Goal: Task Accomplishment & Management: Complete application form

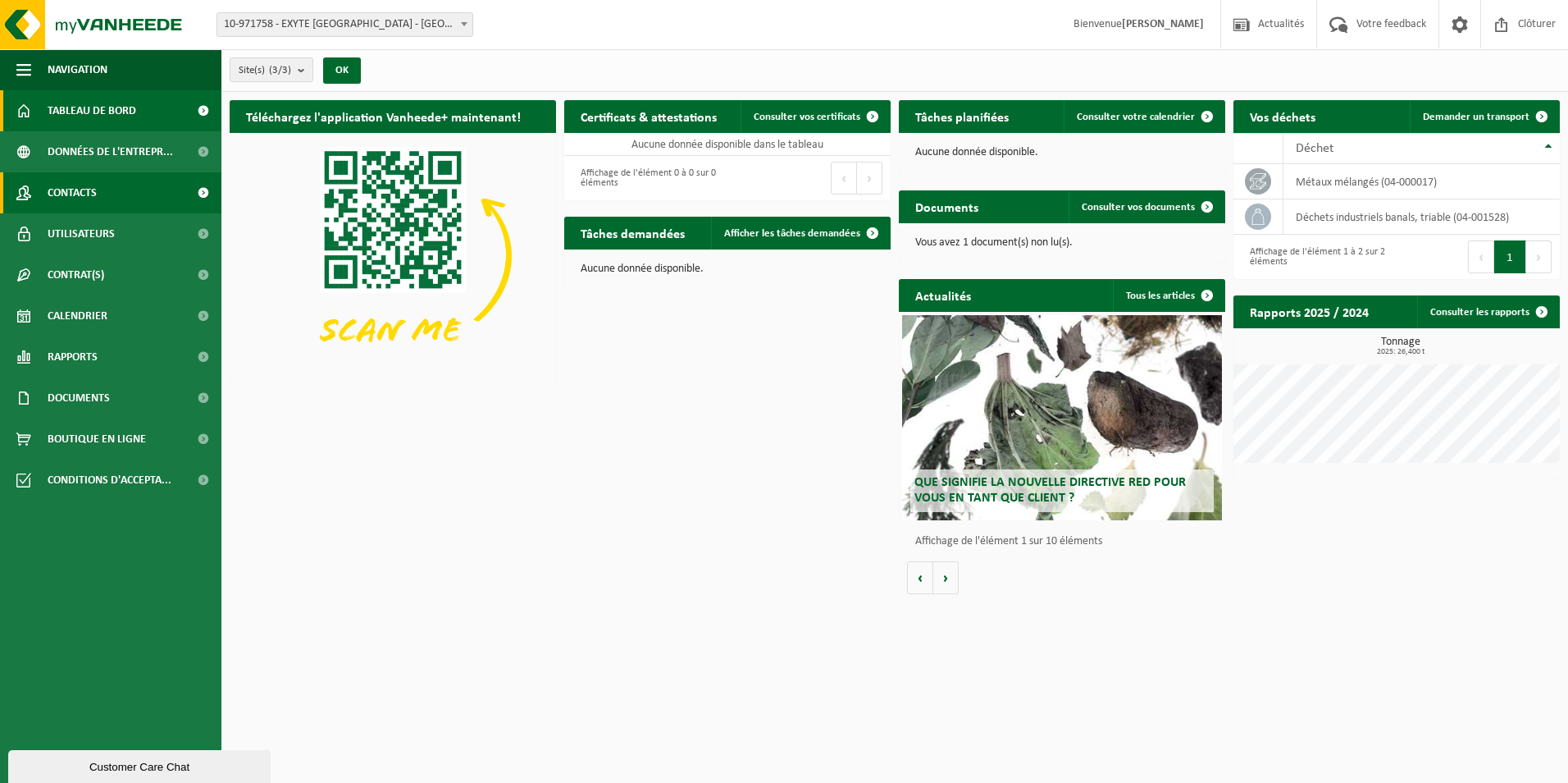
click at [94, 185] on span "Contacts" at bounding box center [71, 193] width 49 height 41
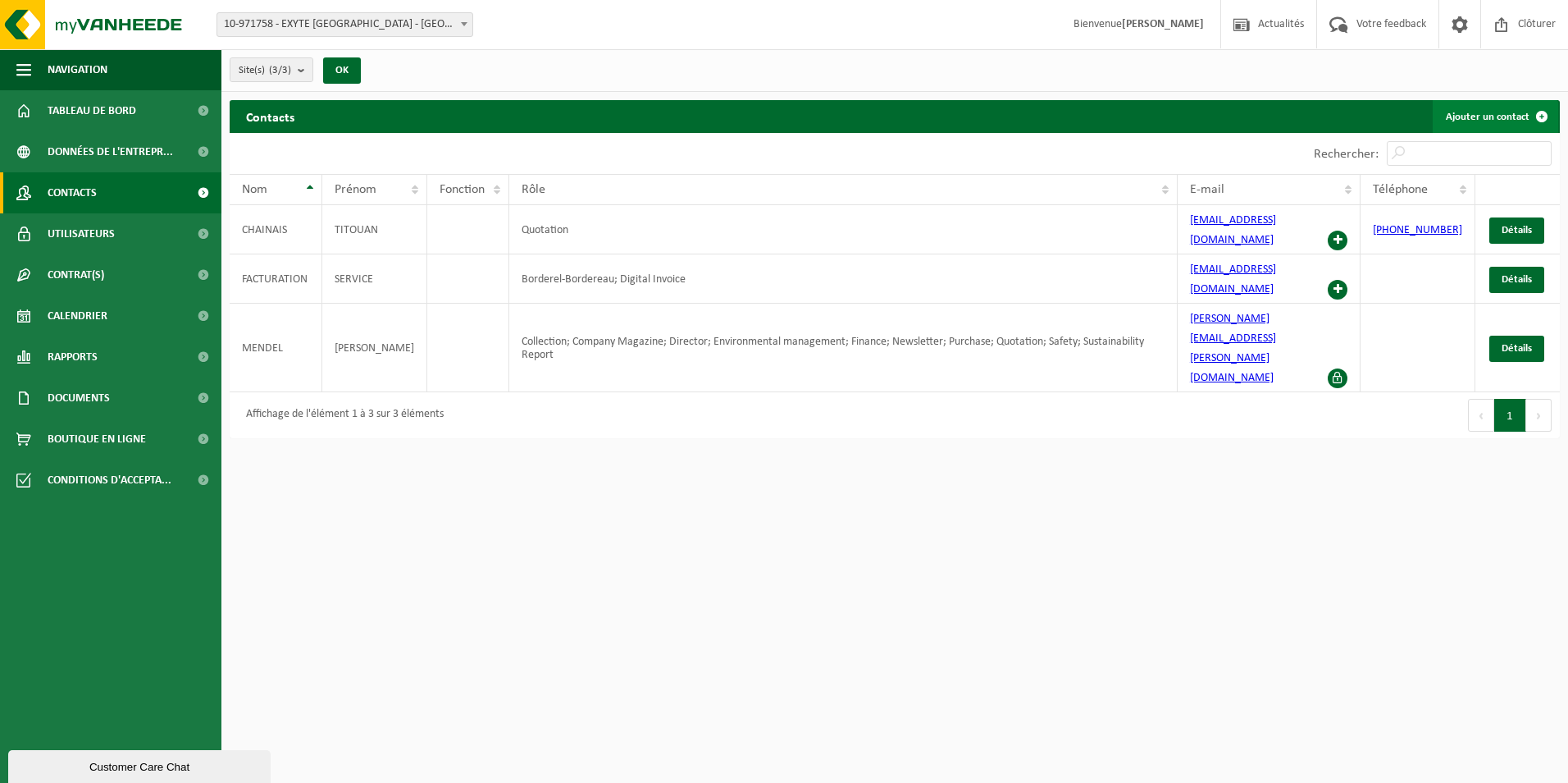
click at [1489, 119] on link "Ajouter un contact" at bounding box center [1496, 116] width 126 height 33
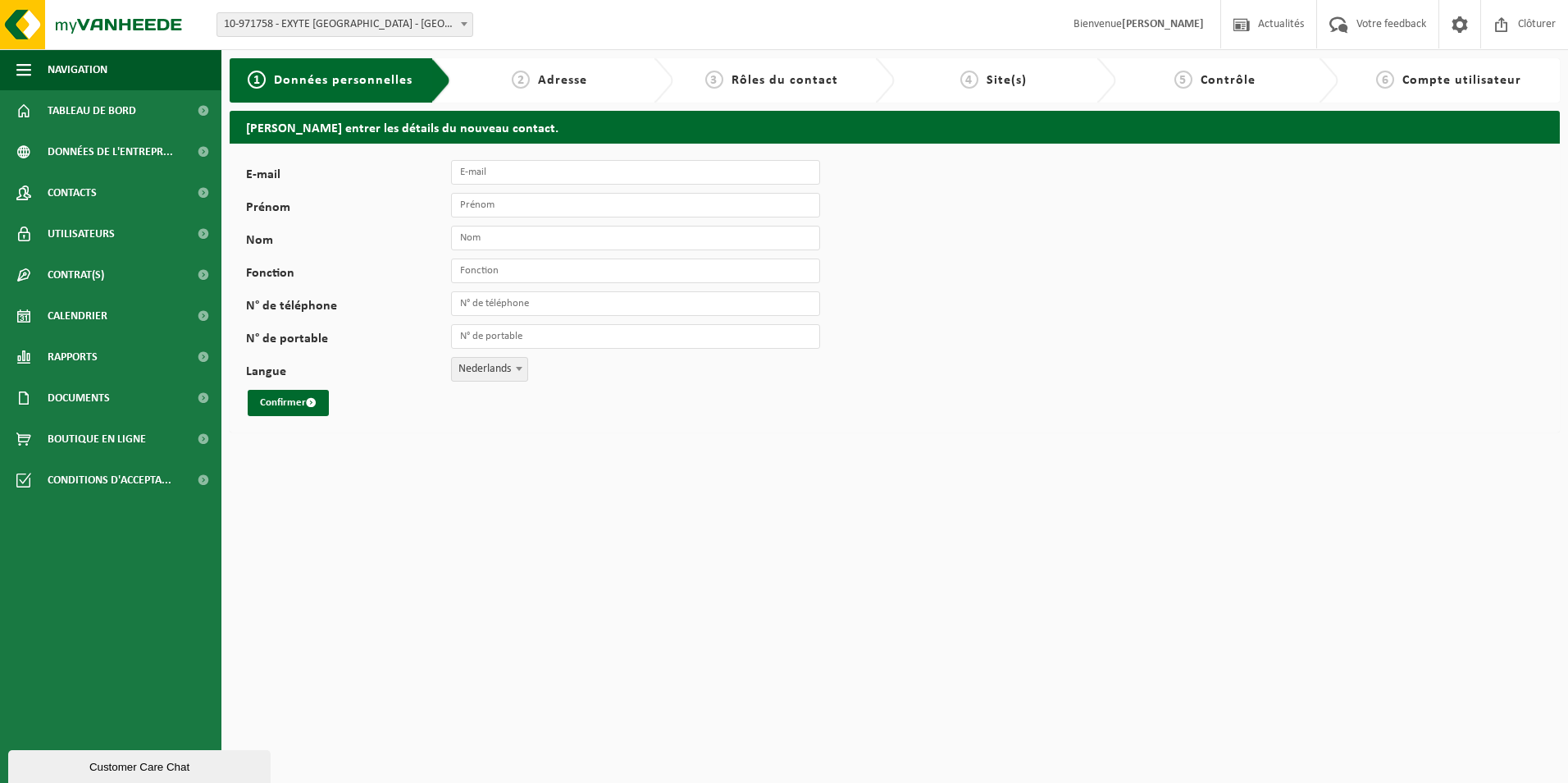
click at [480, 157] on div "E-mail Prénom Nom Fonction N° de téléphone N° de portable Langue Nederlands Fra…" at bounding box center [894, 288] width 1331 height 289
click at [485, 168] on input "E-mail" at bounding box center [636, 172] width 369 height 25
type input "marion.herlez@exyte.net"
click at [589, 208] on input "Prénom" at bounding box center [636, 205] width 369 height 25
type input "MARION"
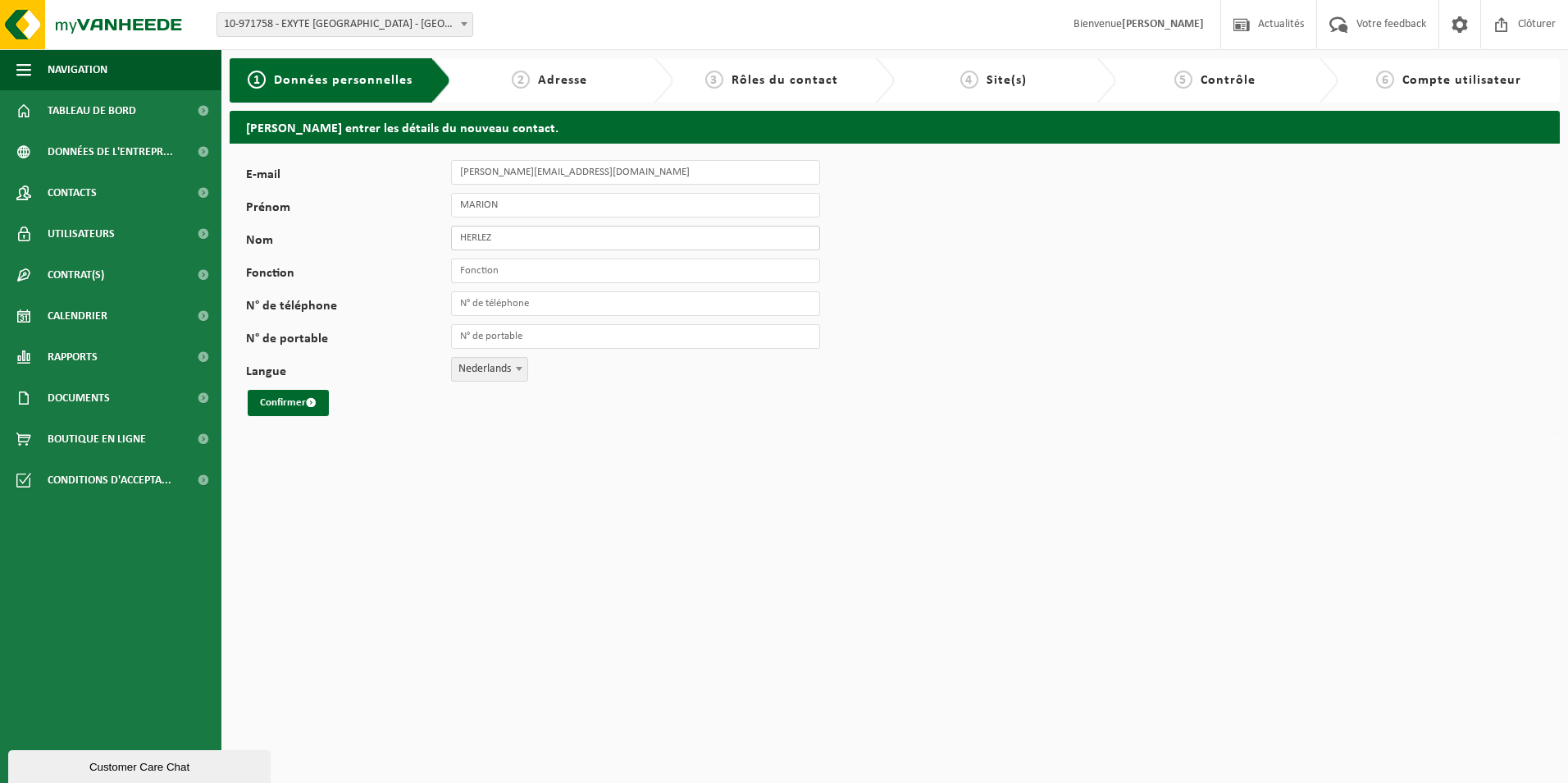
type input "HERLEZ"
type input "HSE"
type input "à"
type input "+33 6 61 38 11 80"
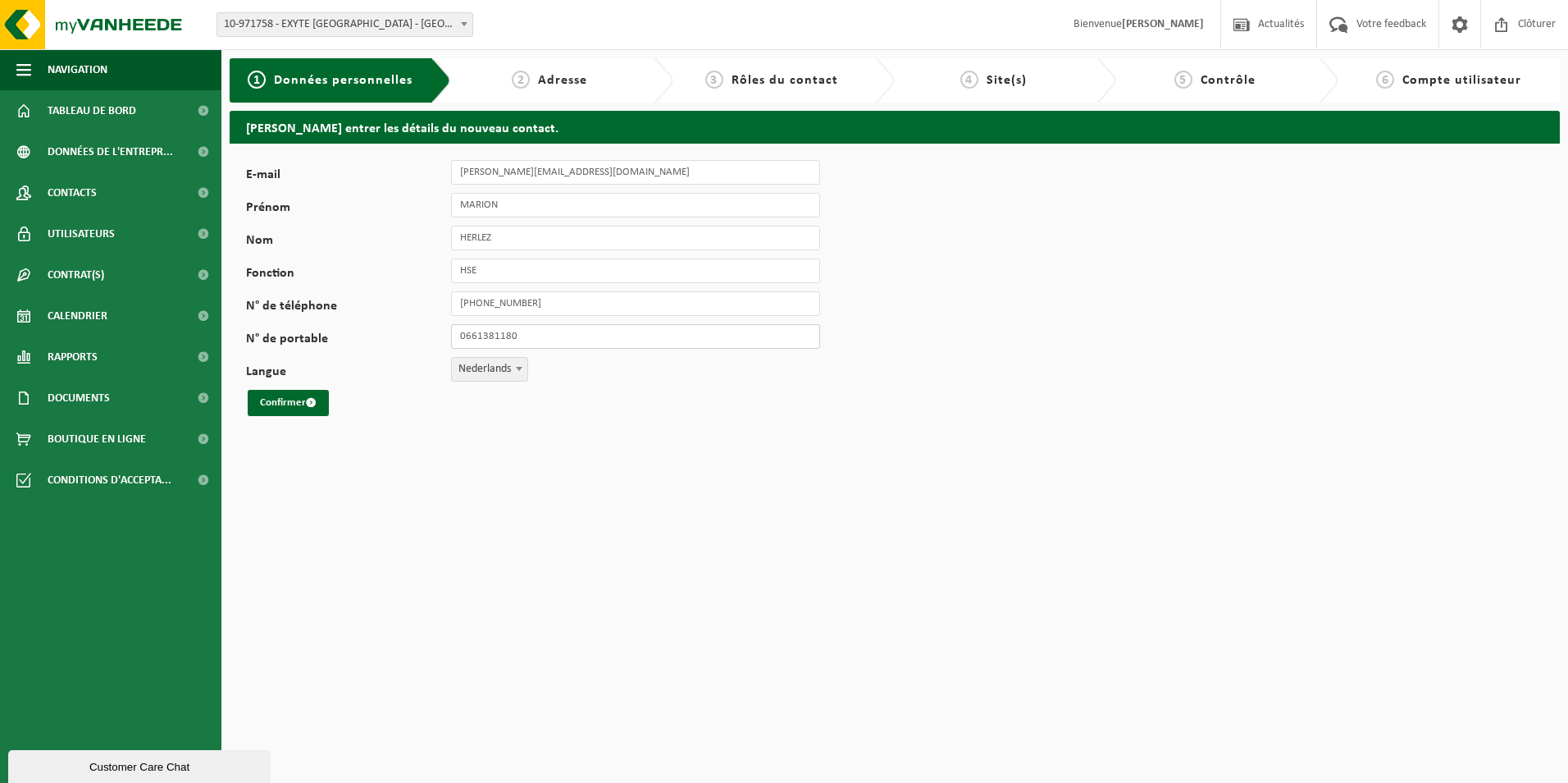
type input "+33 6 61 38 11 80"
click at [522, 370] on b at bounding box center [519, 369] width 6 height 4
select select "1"
click at [284, 408] on button "Confirmer" at bounding box center [288, 403] width 81 height 26
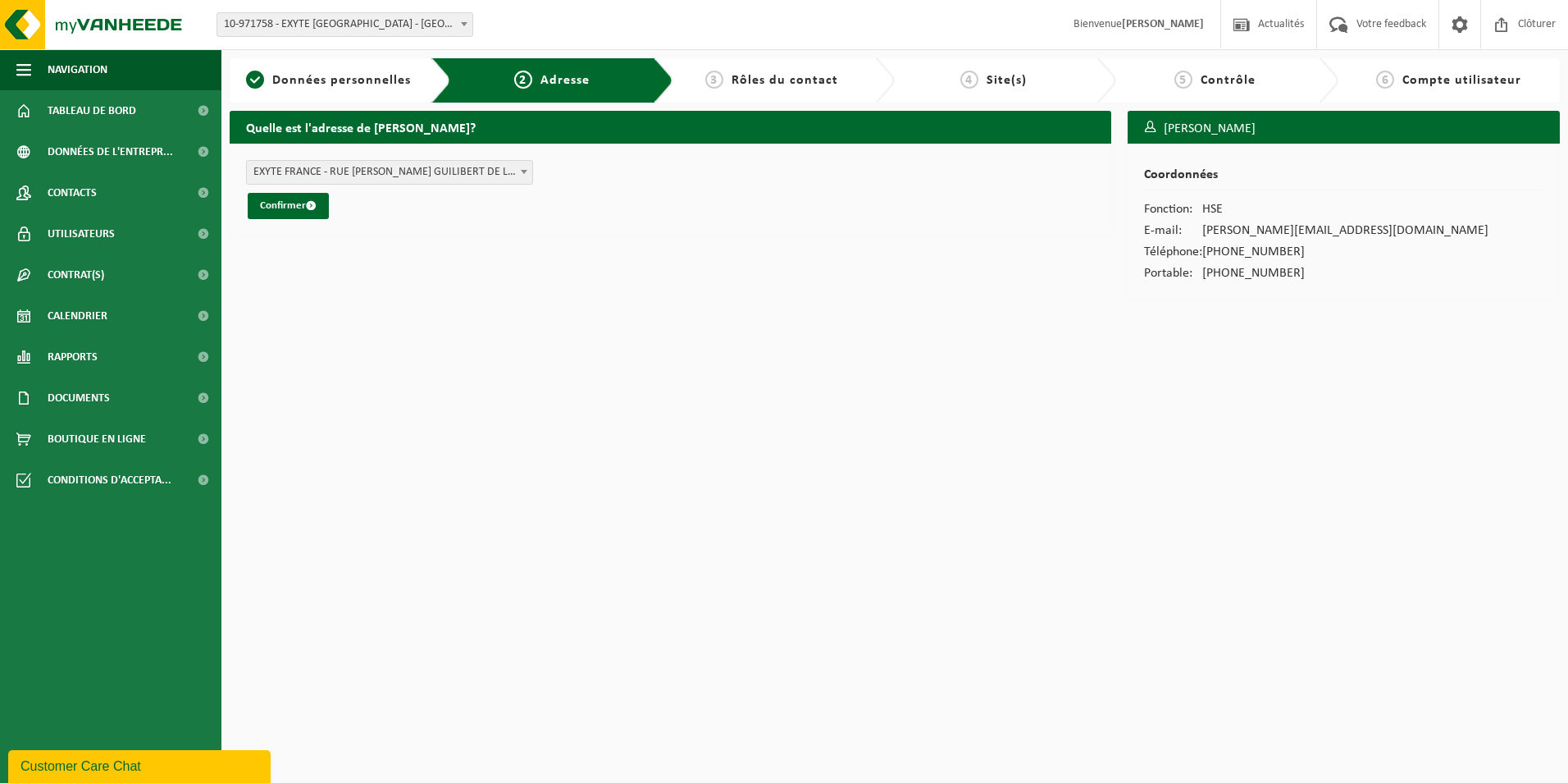
click at [526, 171] on b at bounding box center [524, 171] width 6 height 4
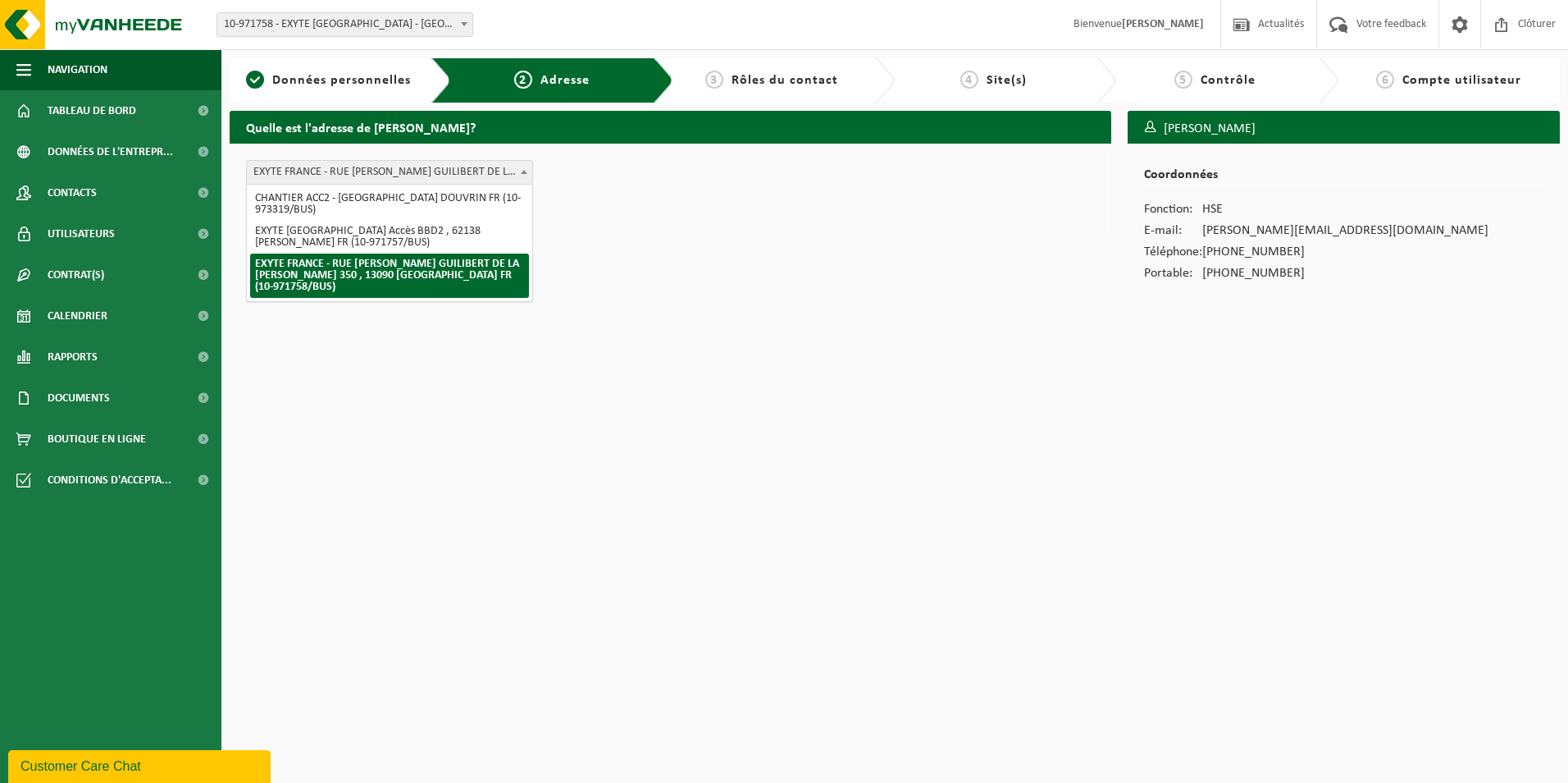
select select "602883"
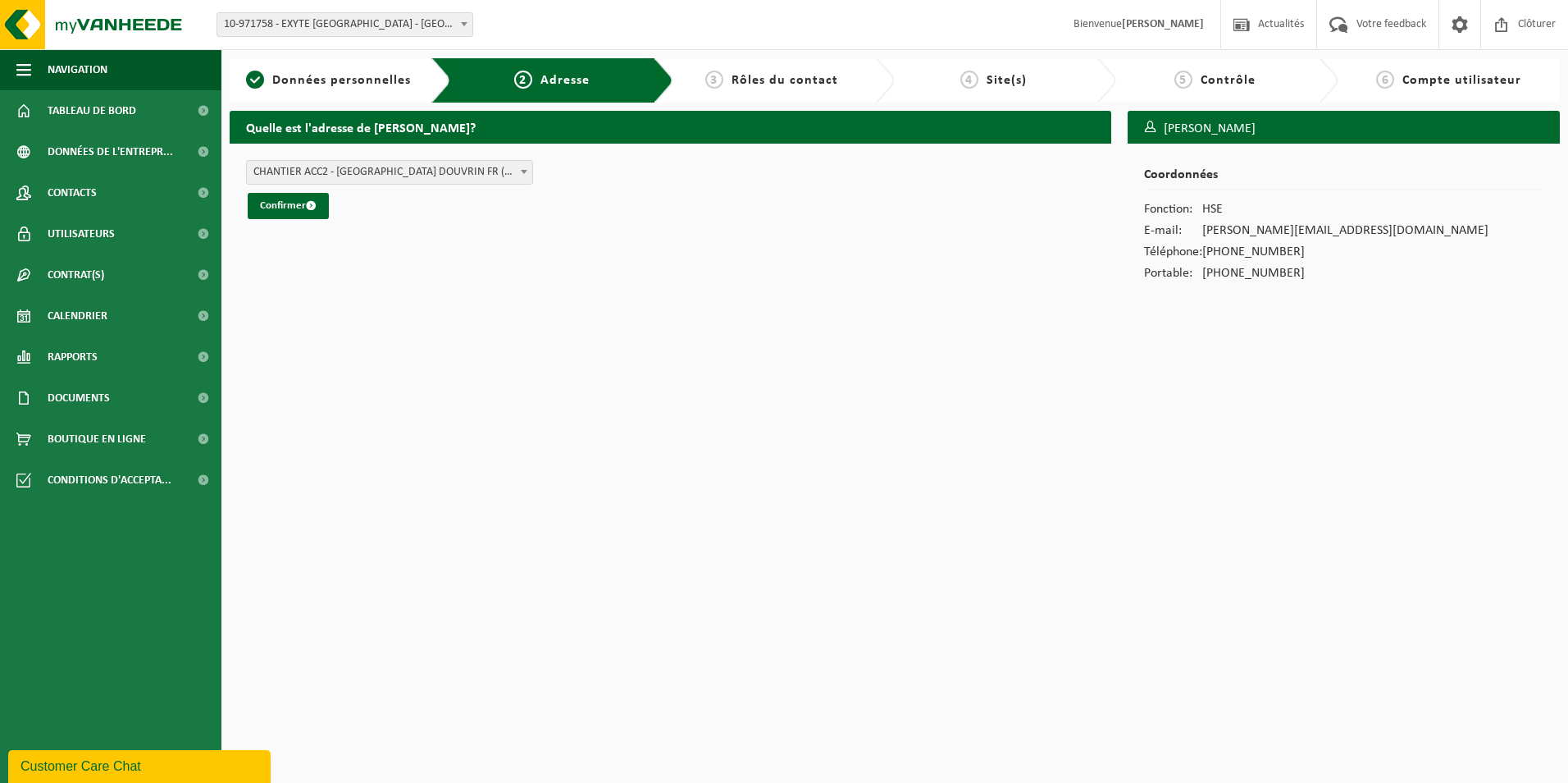
click at [519, 173] on span at bounding box center [524, 171] width 16 height 21
click at [307, 211] on span "submit" at bounding box center [311, 205] width 11 height 11
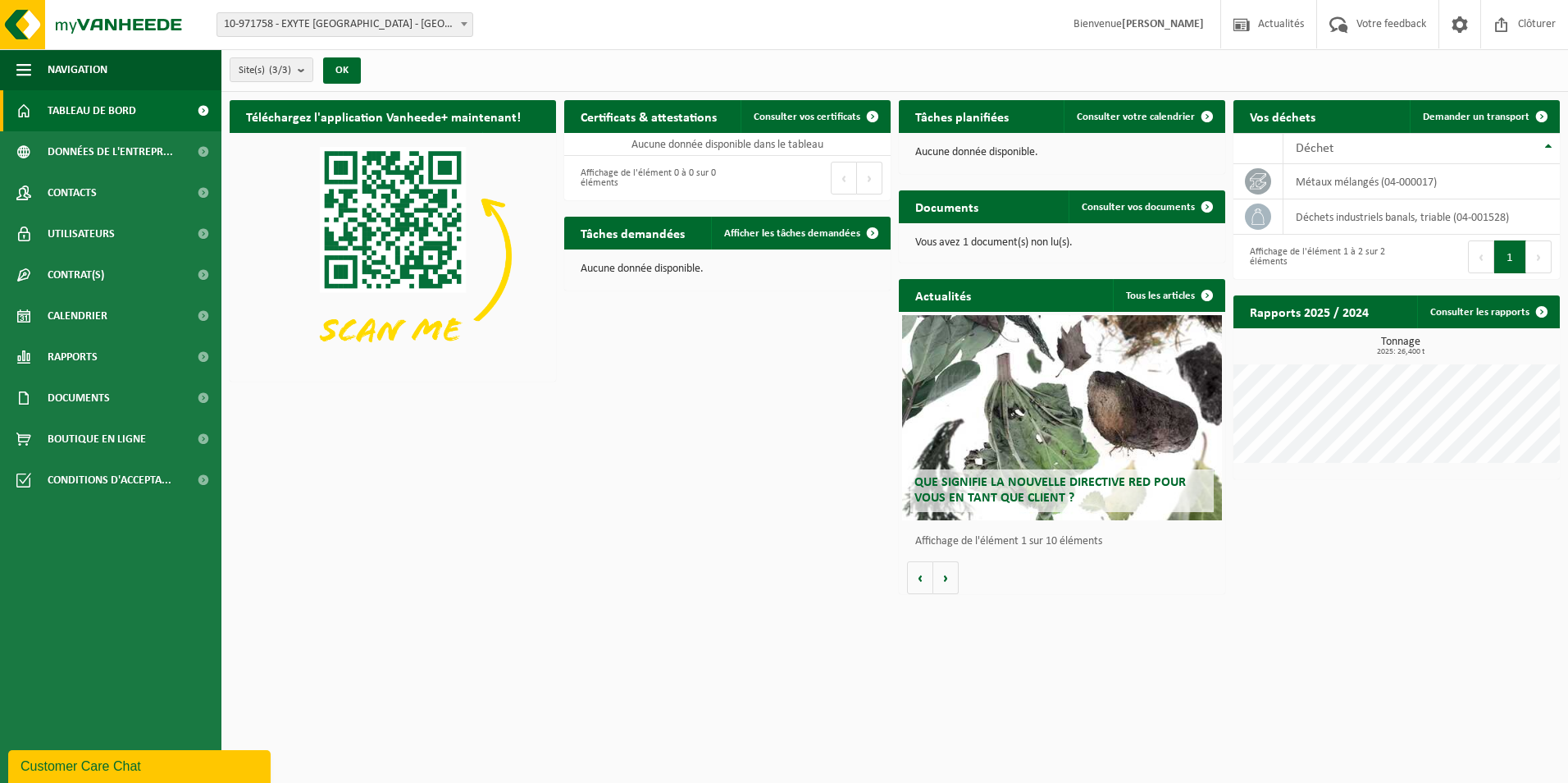
click at [457, 28] on span at bounding box center [464, 24] width 16 height 21
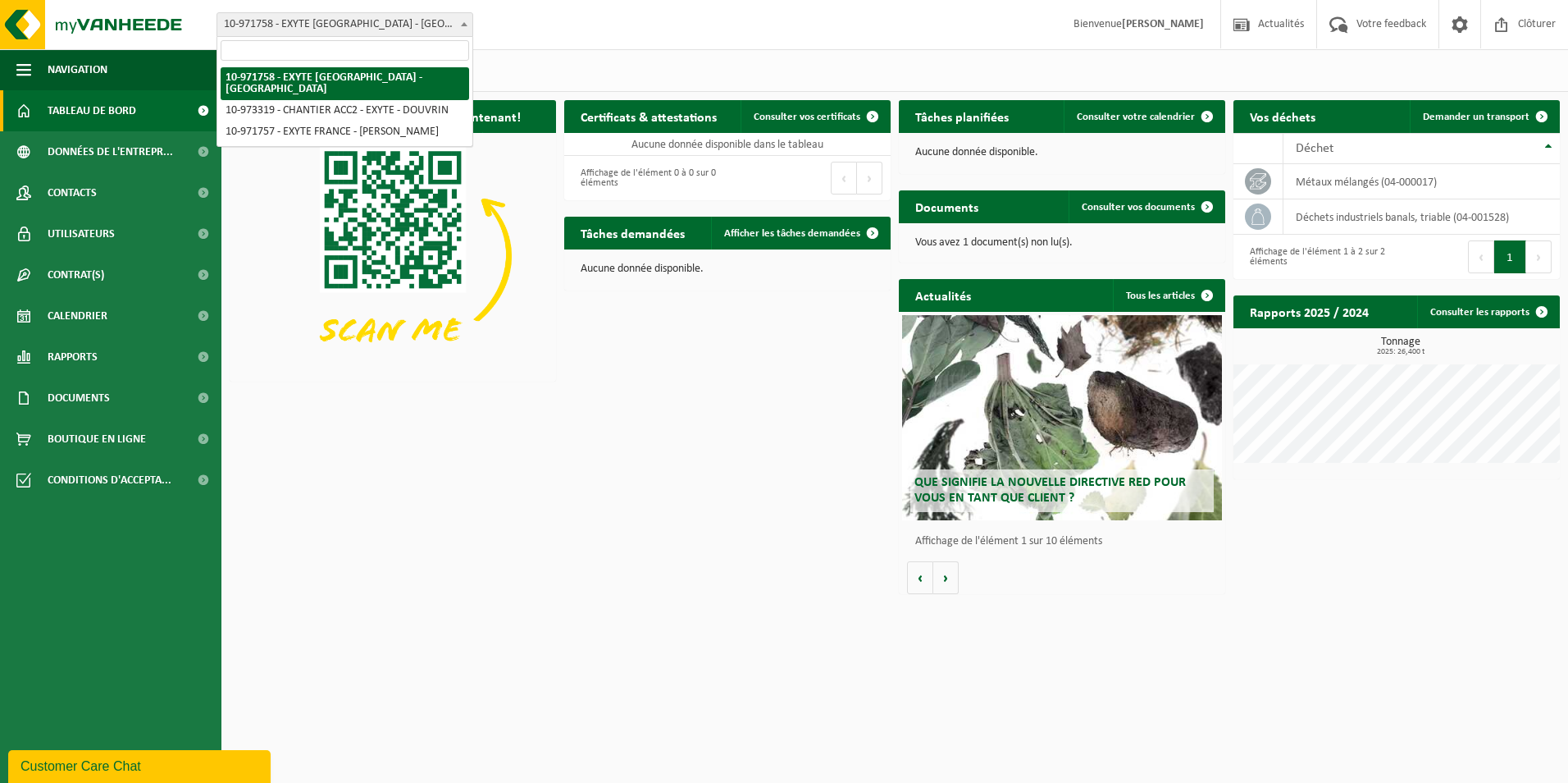
select select "156896"
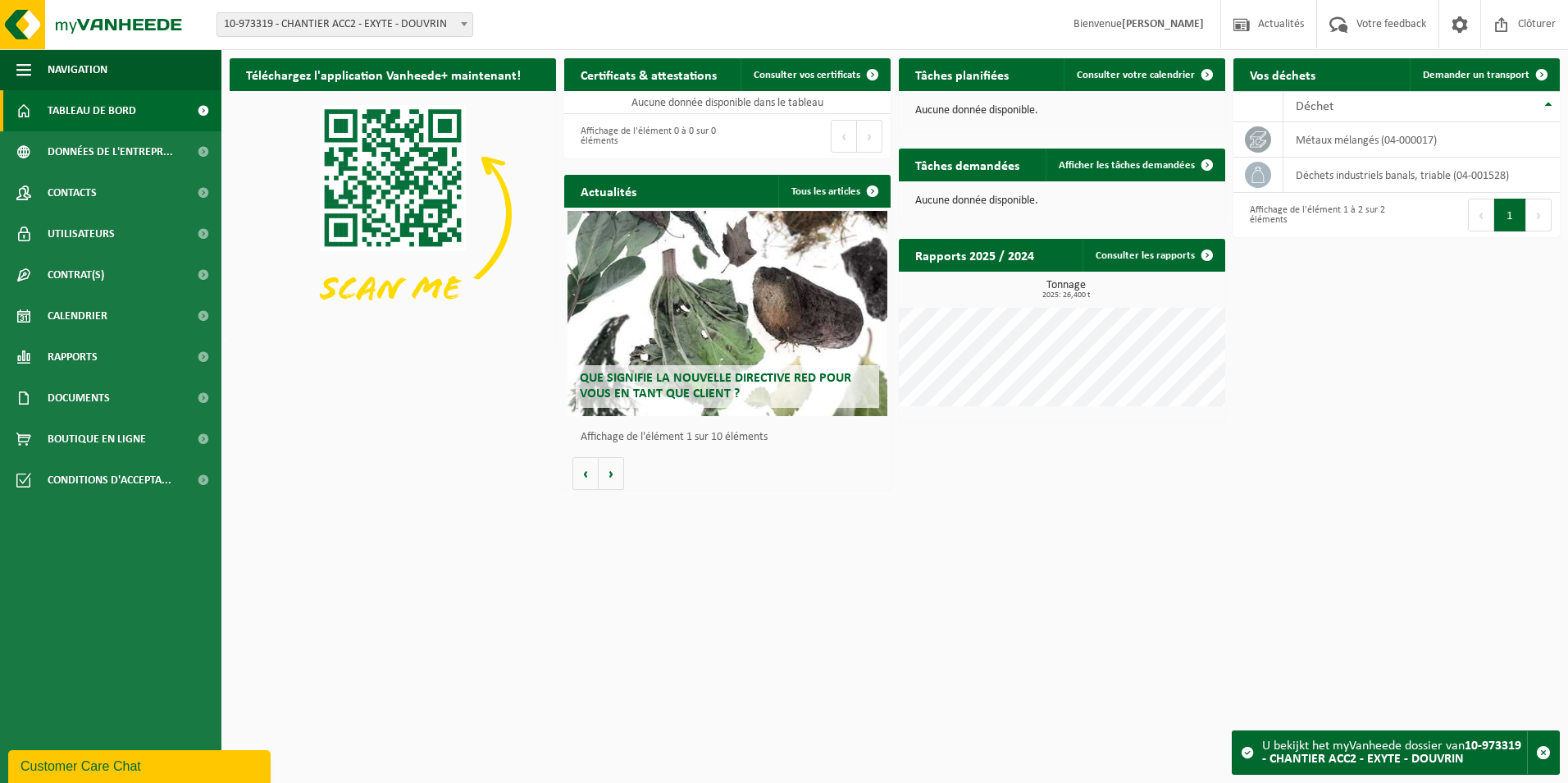
click at [461, 29] on span at bounding box center [464, 24] width 16 height 21
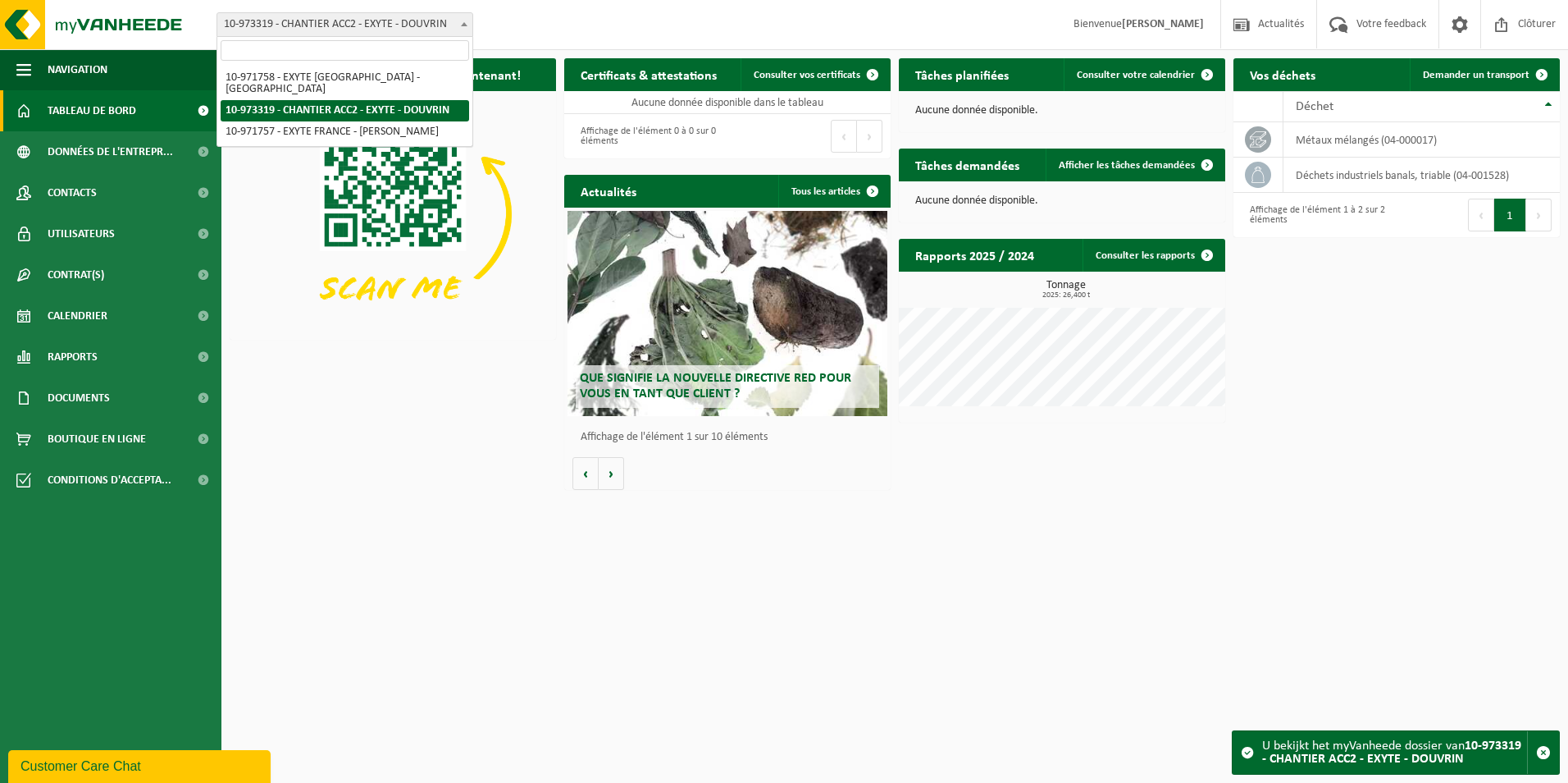
select select "155985"
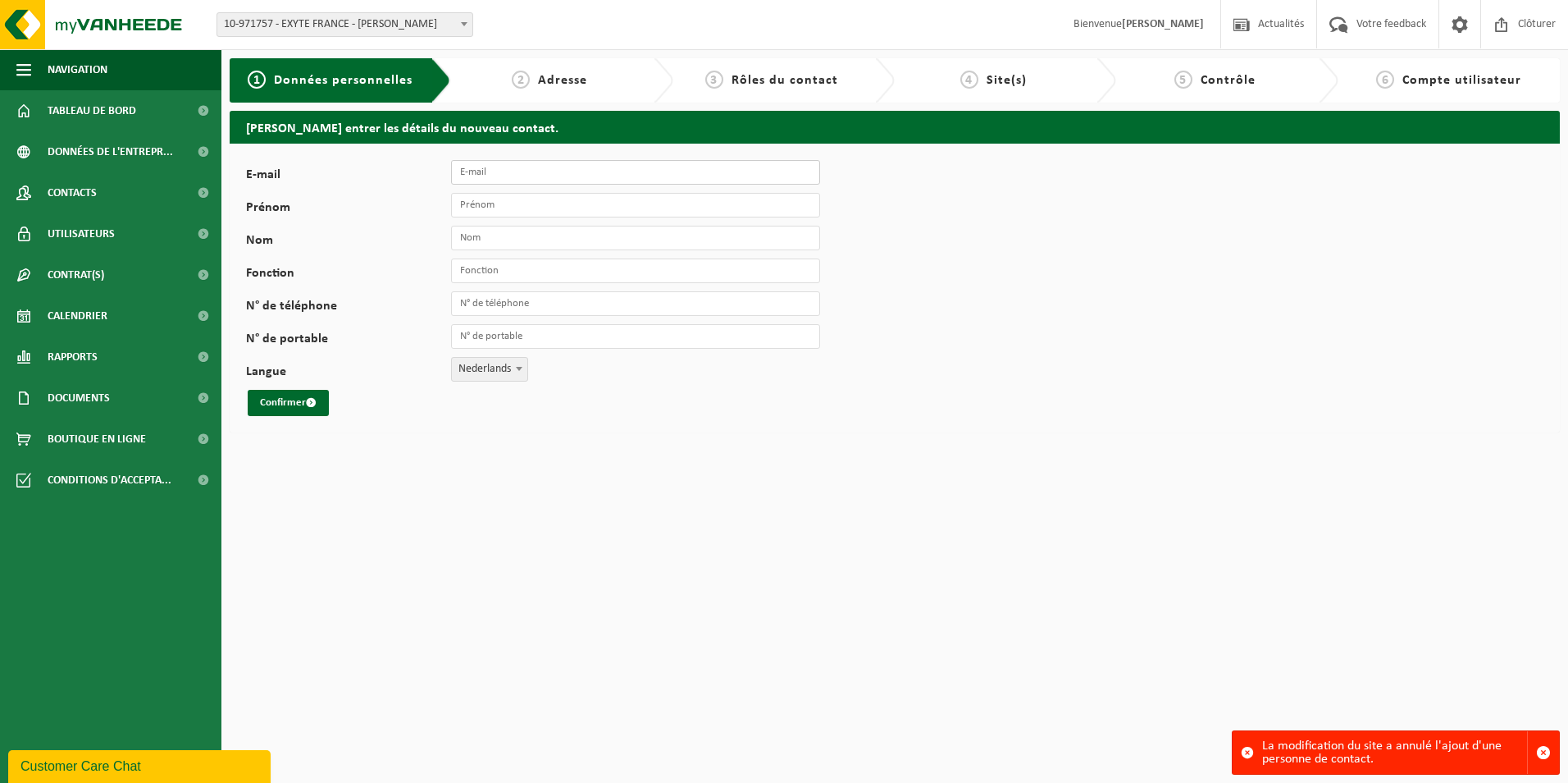
click at [504, 166] on input "E-mail" at bounding box center [636, 172] width 369 height 25
type input "marion.herlez@exyte.net"
type input "MARION"
type input "HERLEZ"
type input "HSE"
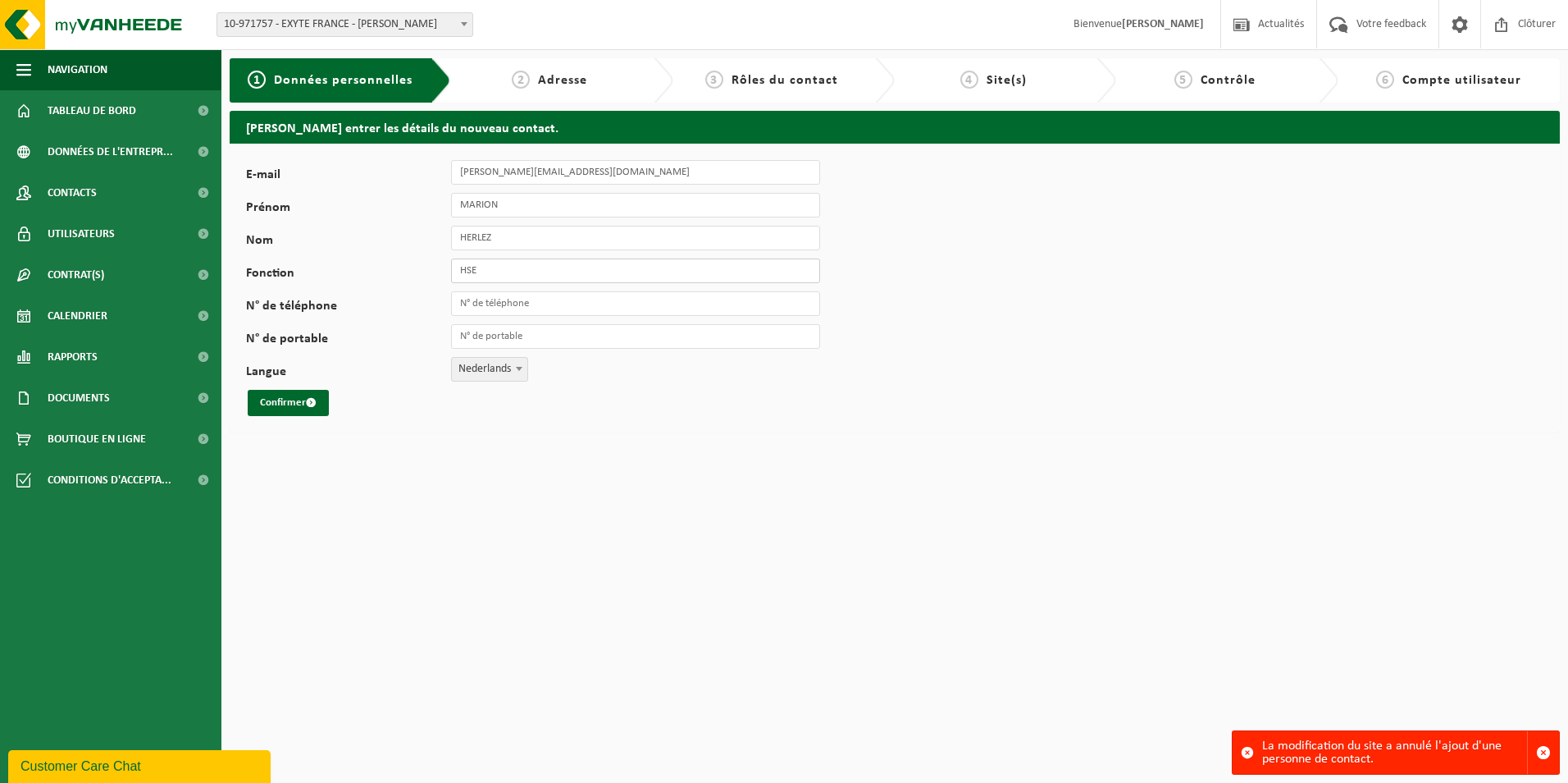
type input "+33 6 61 38 11 80"
click at [473, 372] on span "Nederlands" at bounding box center [489, 370] width 76 height 23
click at [485, 431] on div "E-mail marion.herlez@exyte.net Prénom MARION Nom HERLEZ Fonction HSE N° de télé…" at bounding box center [894, 288] width 1331 height 289
click at [492, 370] on span at bounding box center [499, 369] width 16 height 21
select select "1"
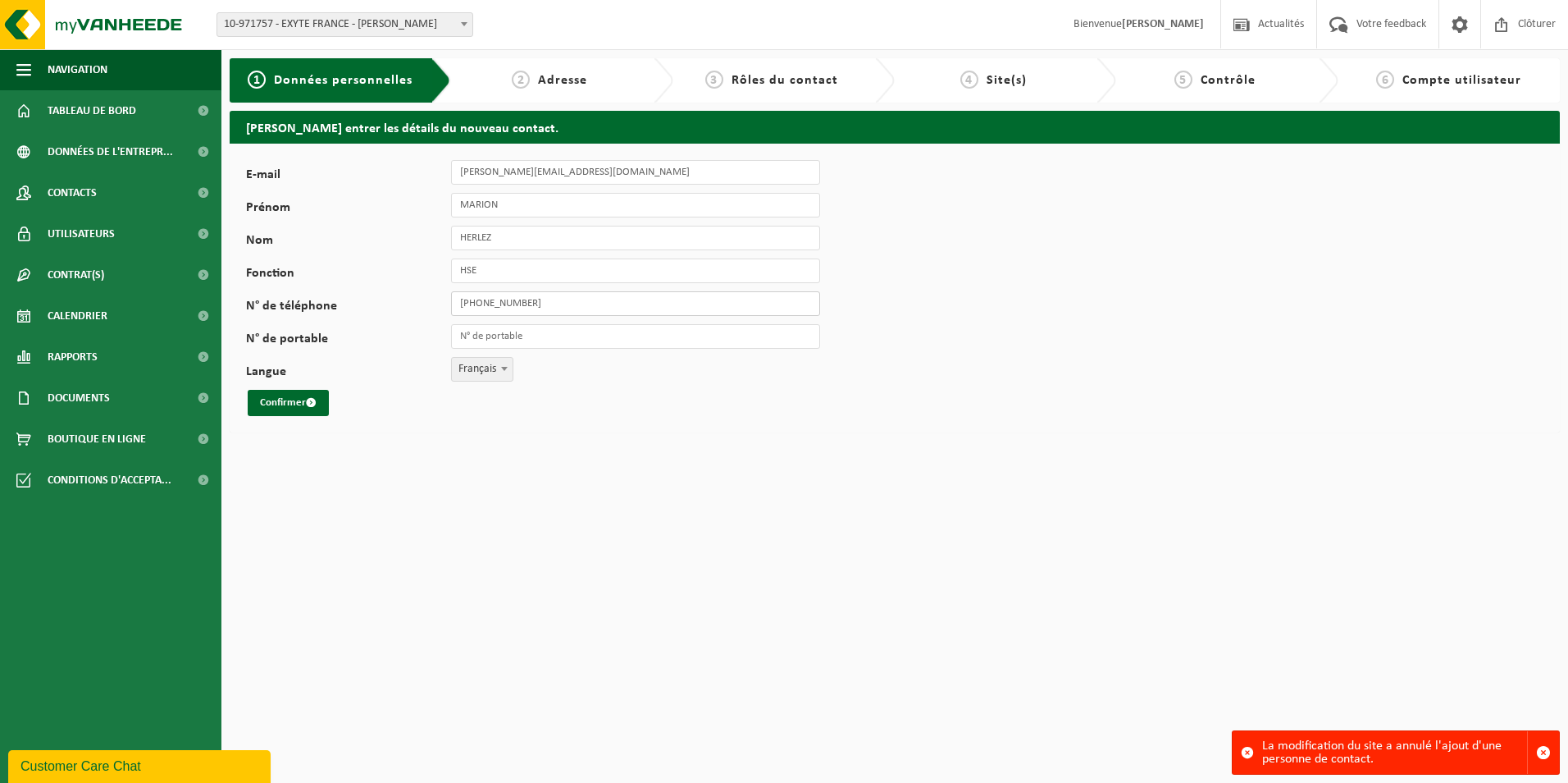
drag, startPoint x: 554, startPoint y: 302, endPoint x: 452, endPoint y: 296, distance: 102.2
click at [452, 296] on input "+33 6 61 38 11 80" at bounding box center [636, 304] width 369 height 25
click at [511, 338] on input "N° de portable" at bounding box center [636, 337] width 369 height 25
paste input "+33 6 61 38 11 80"
type input "+33 6 61 38 11 80"
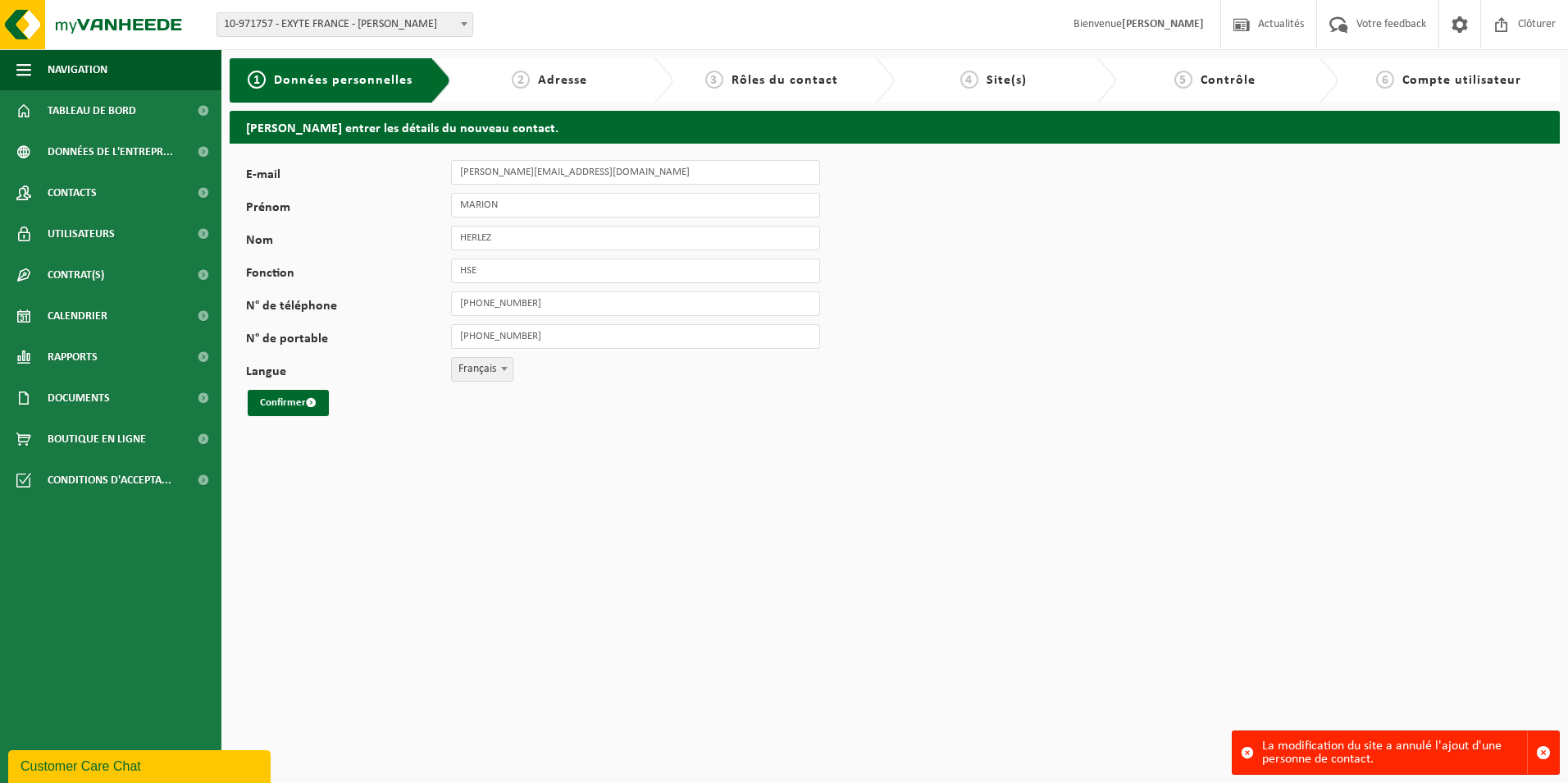
click at [477, 440] on div "Veuillez entrer les détails du nouveau contact. E-mail marion.herlez@exyte.net …" at bounding box center [894, 275] width 1347 height 329
click at [277, 396] on button "Confirmer" at bounding box center [288, 403] width 81 height 26
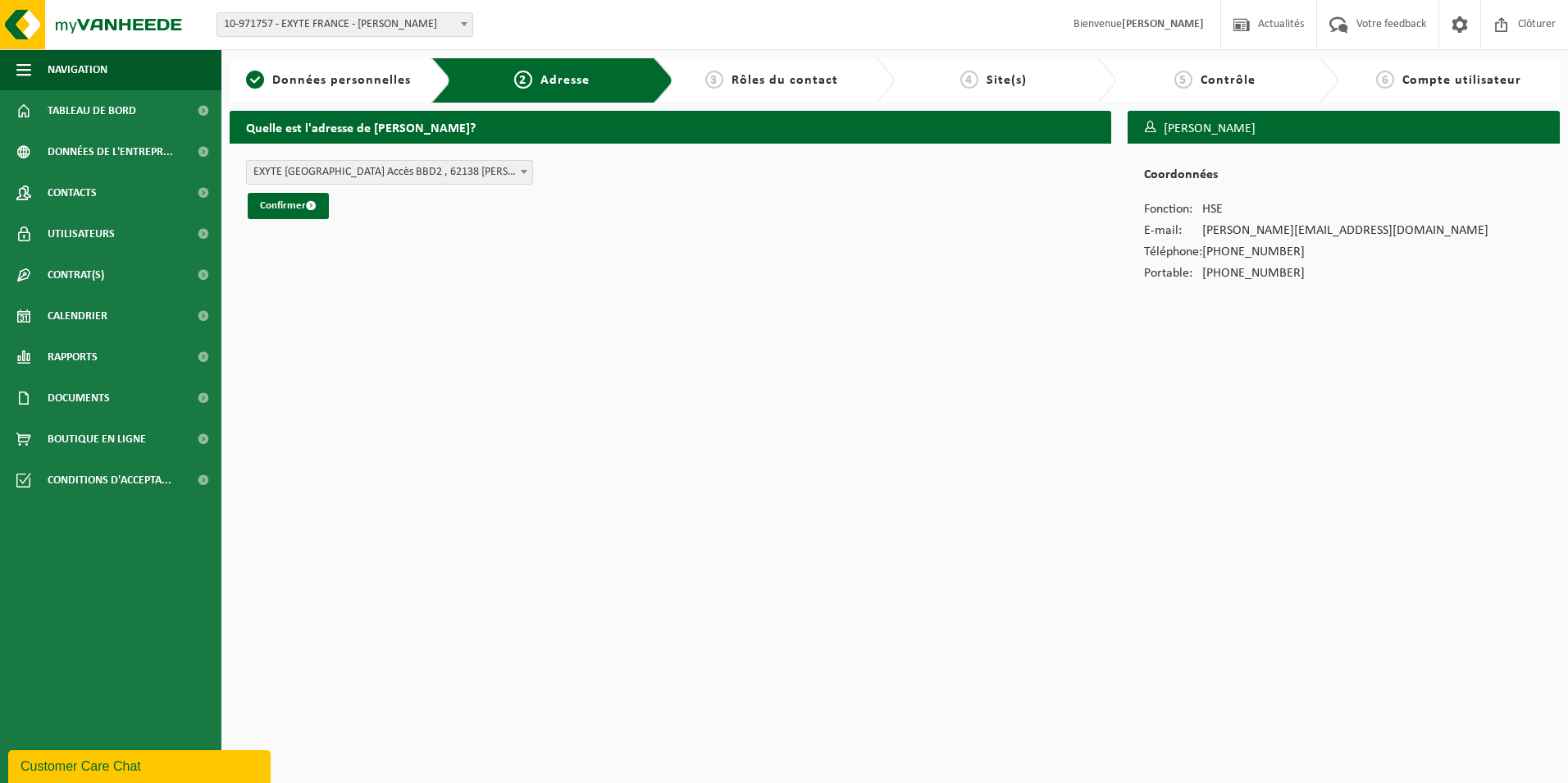
click at [522, 172] on b at bounding box center [524, 171] width 6 height 4
click at [520, 172] on span at bounding box center [524, 171] width 16 height 21
click at [521, 178] on span at bounding box center [524, 171] width 16 height 21
click at [100, 203] on link "Contacts" at bounding box center [111, 193] width 221 height 41
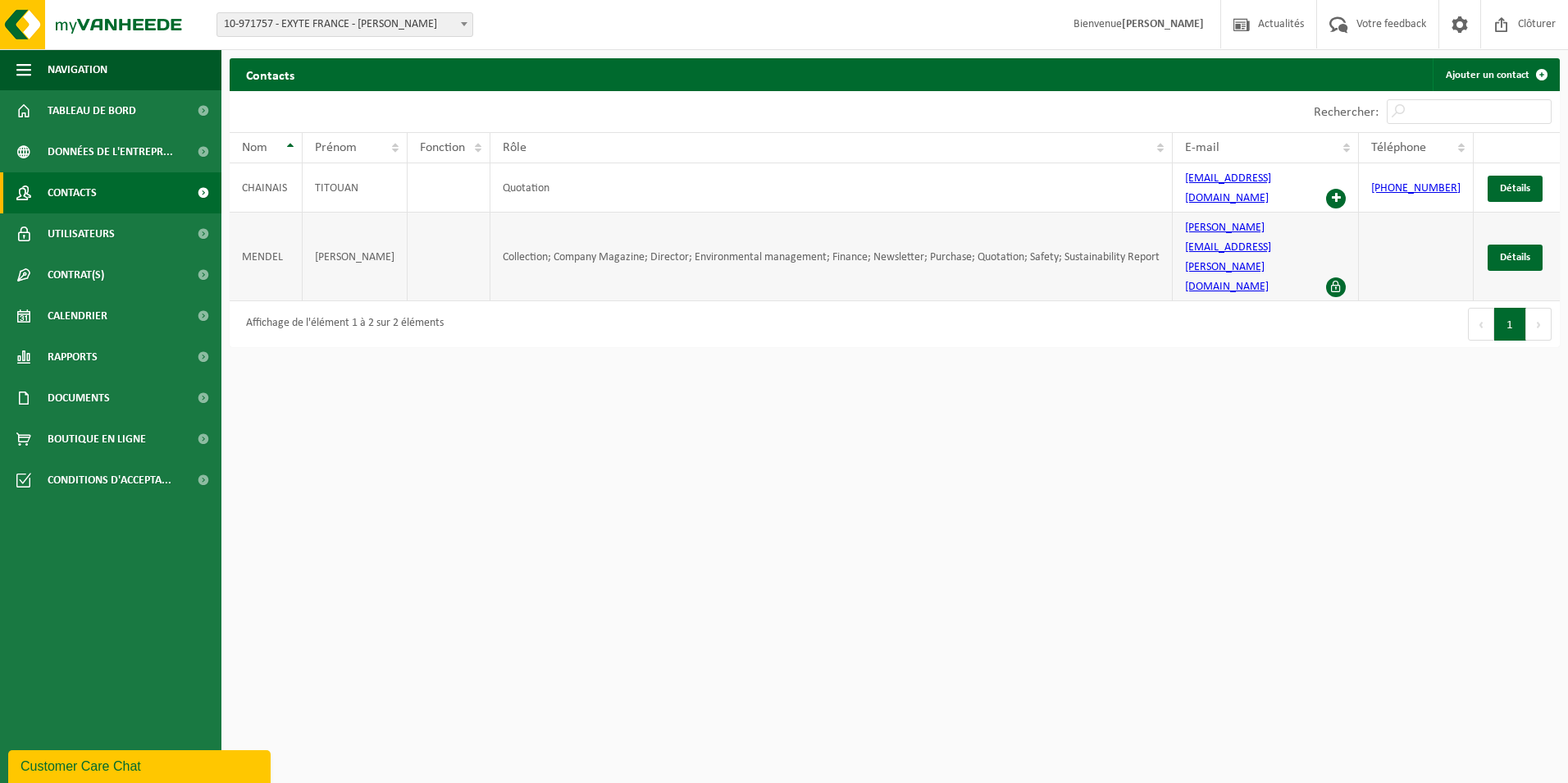
click at [1333, 278] on span at bounding box center [1336, 287] width 20 height 20
click at [1346, 278] on span at bounding box center [1336, 287] width 20 height 20
click at [1343, 188] on span at bounding box center [1336, 198] width 20 height 20
click at [460, 20] on span at bounding box center [464, 24] width 16 height 21
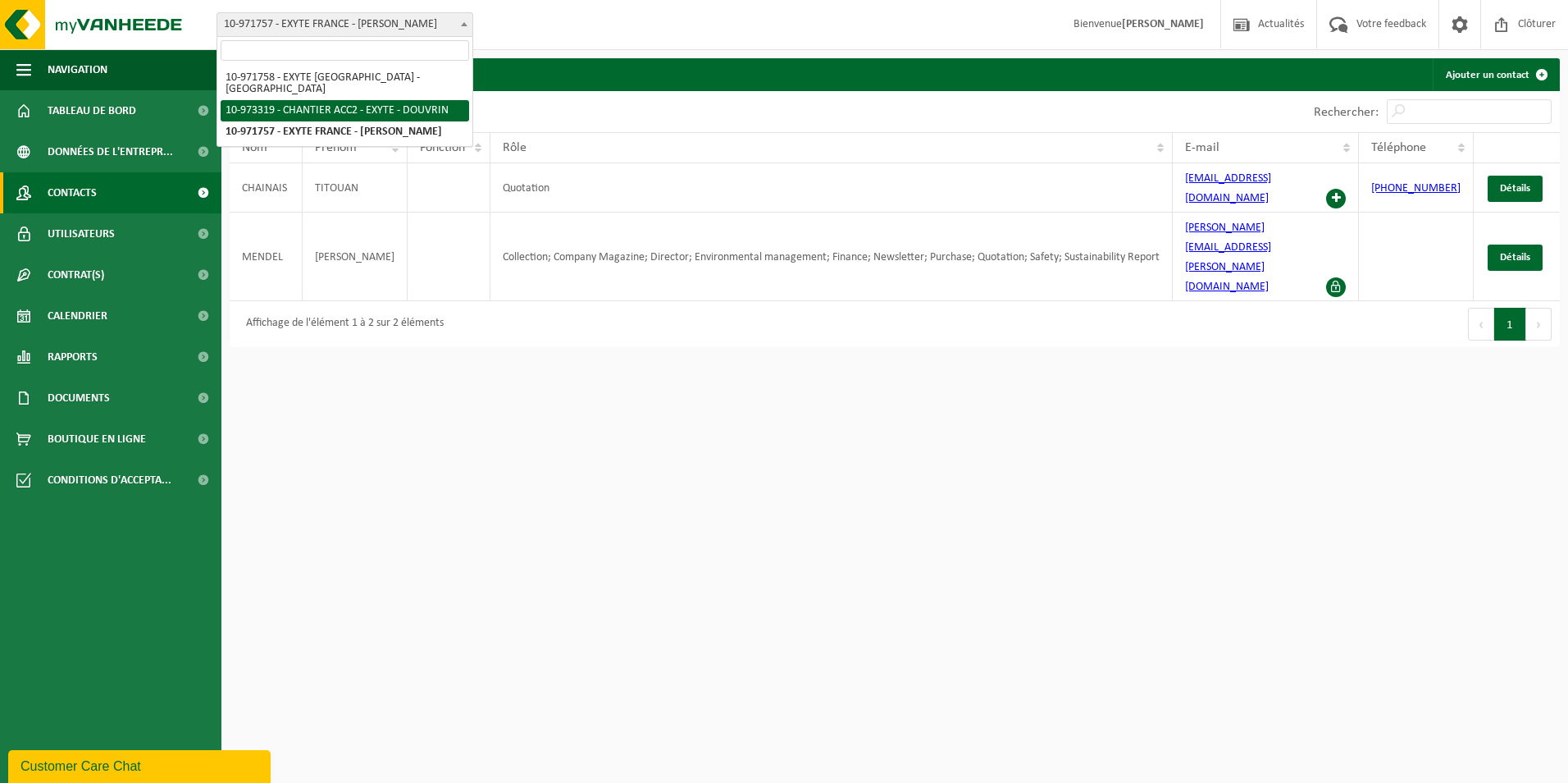
select select "156896"
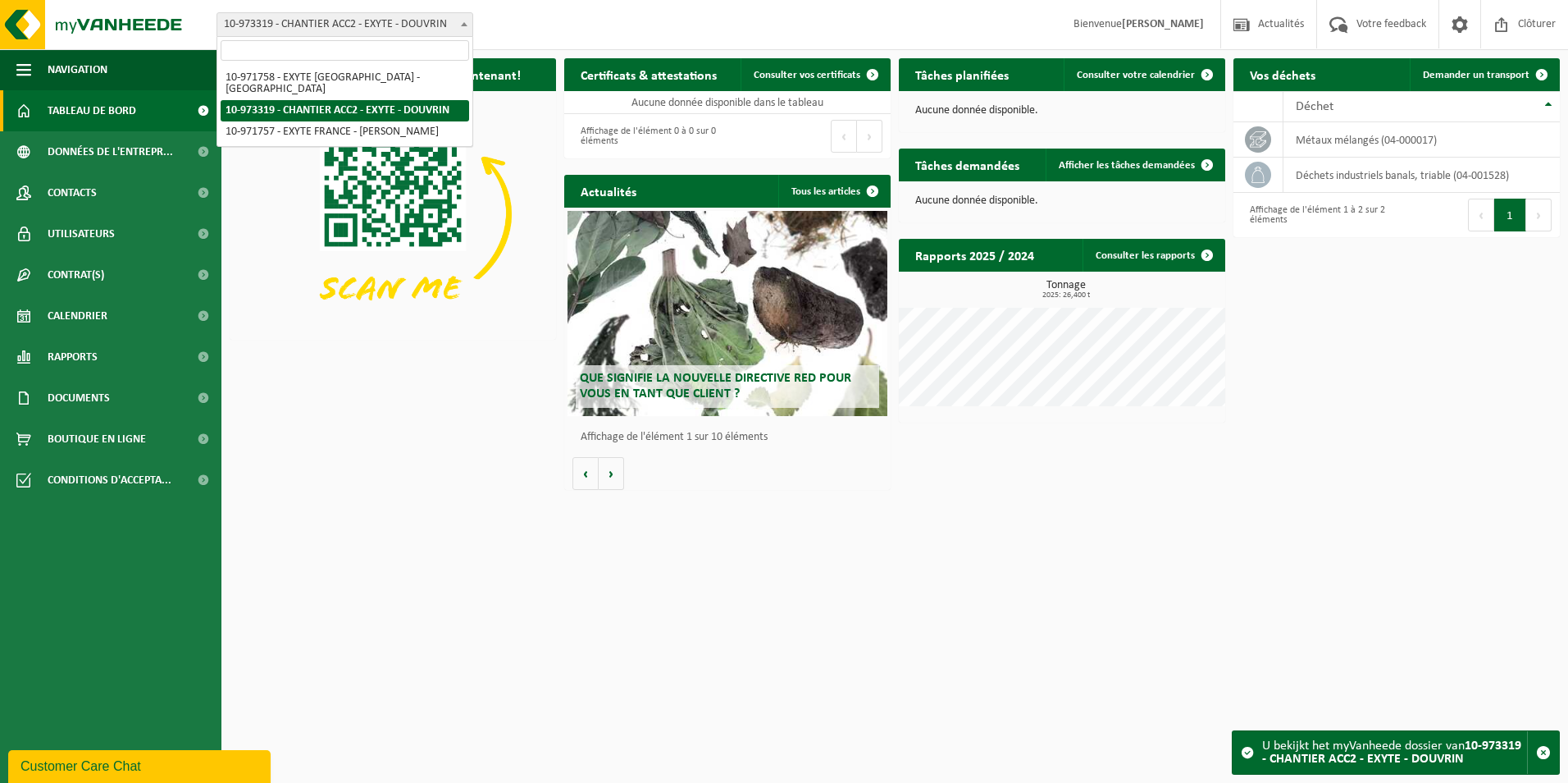
drag, startPoint x: 223, startPoint y: 22, endPoint x: 328, endPoint y: 34, distance: 105.7
click at [328, 34] on span "10-973319 - CHANTIER ACC2 - EXYTE - DOUVRIN" at bounding box center [345, 25] width 255 height 23
